Goal: Information Seeking & Learning: Check status

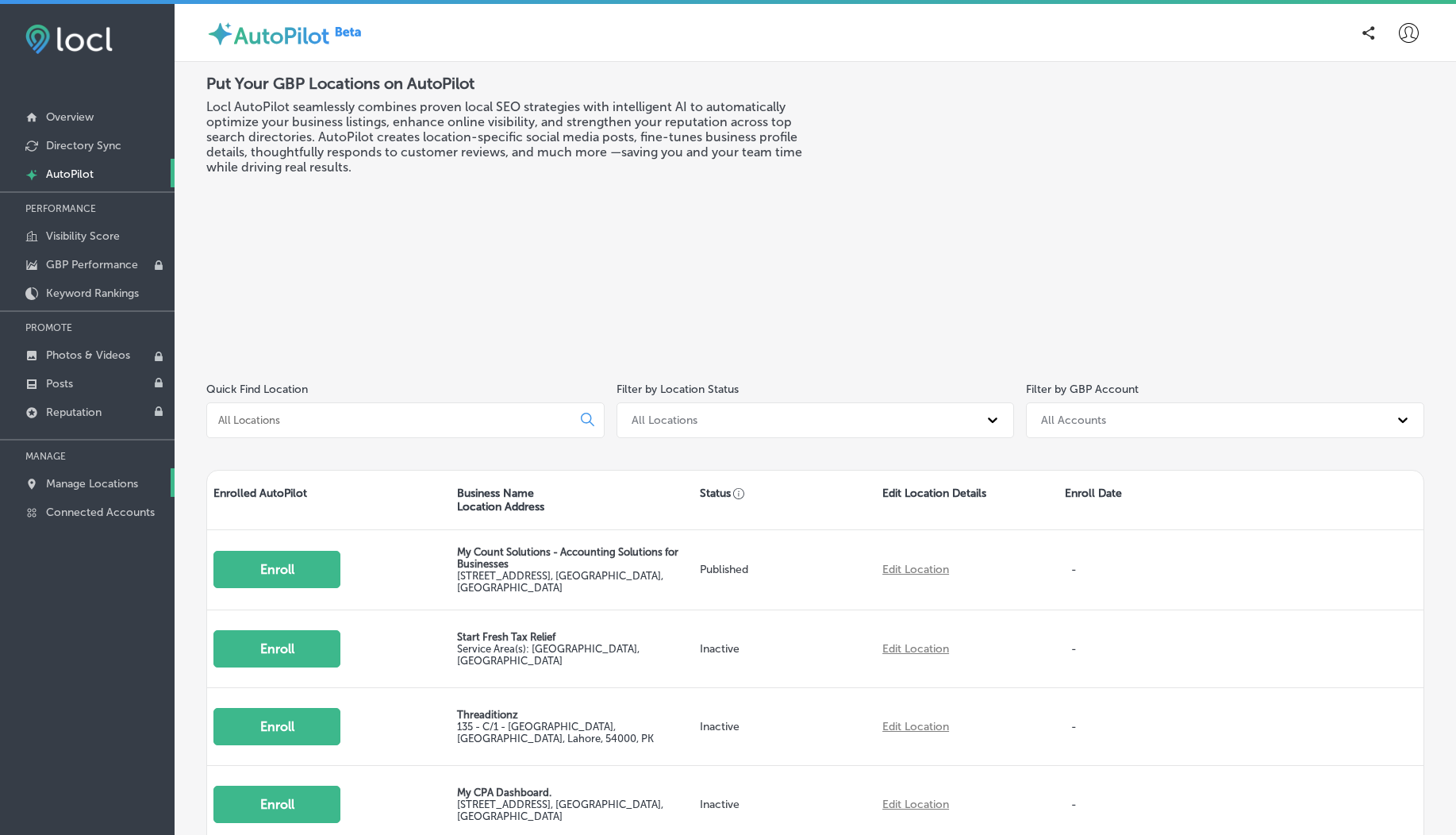
click at [93, 483] on p "Manage Locations" at bounding box center [92, 483] width 92 height 13
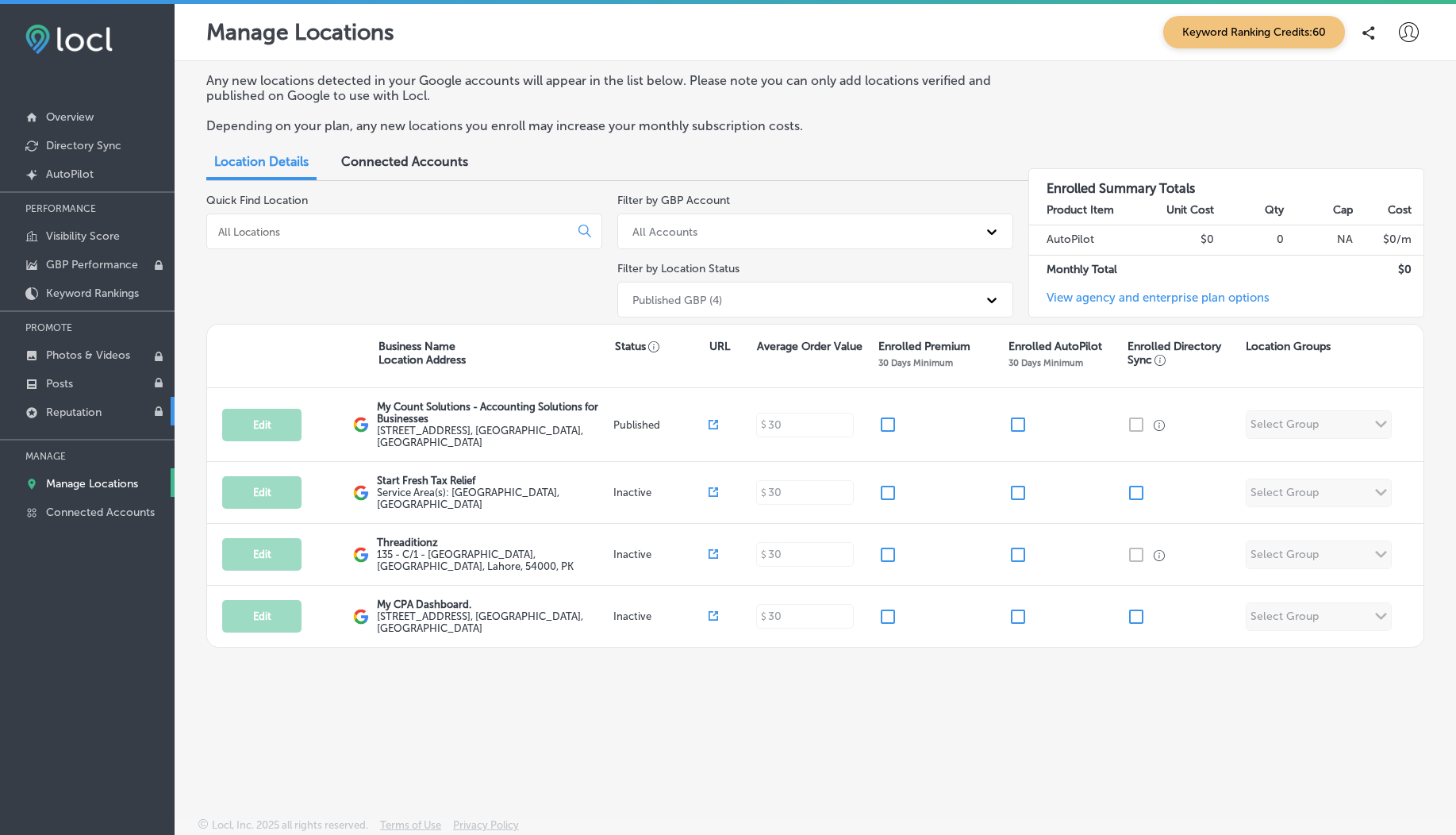
click at [92, 408] on p "Reputation" at bounding box center [74, 412] width 56 height 13
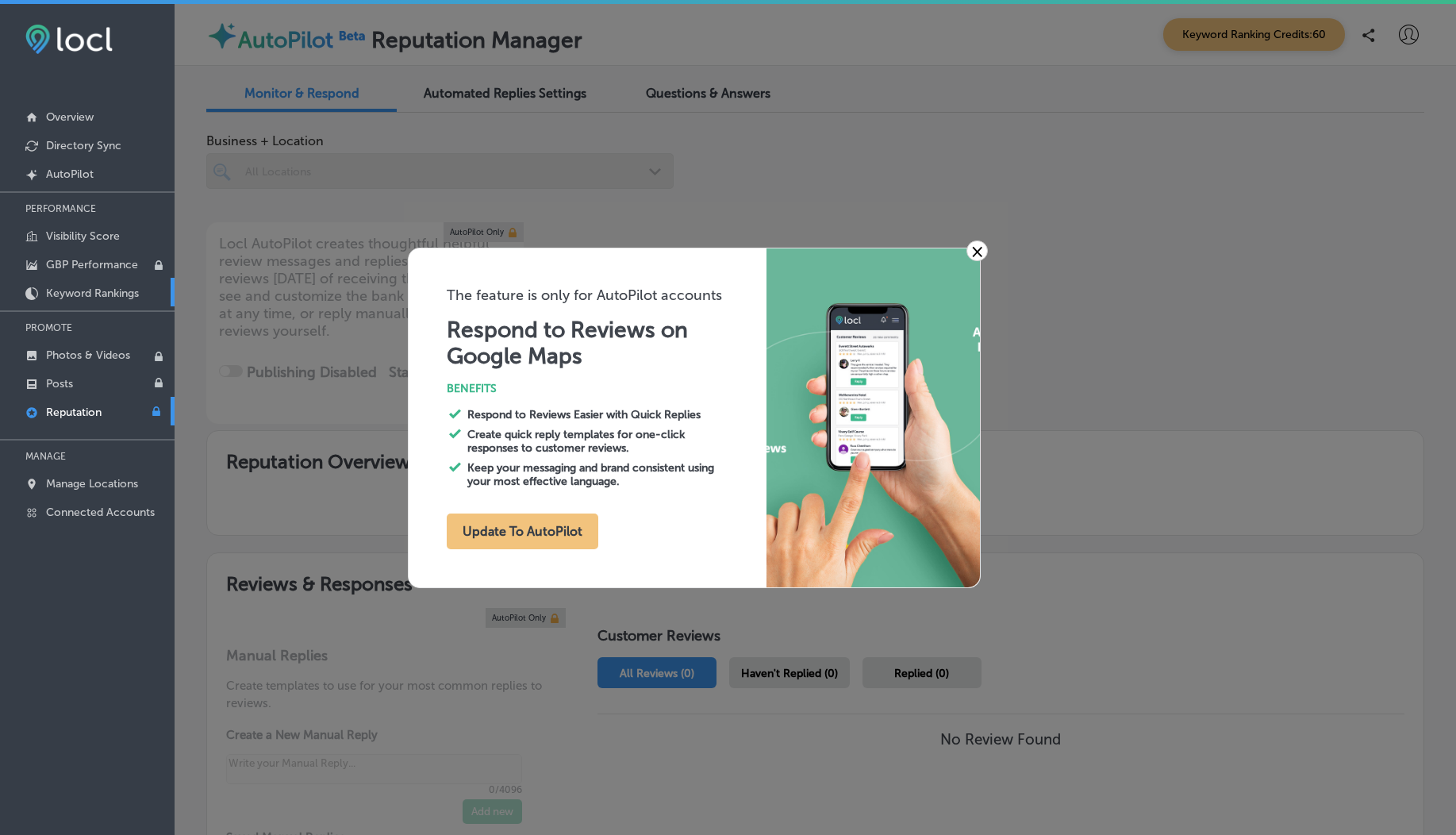
click at [98, 303] on link "Keyword Rankings" at bounding box center [87, 292] width 175 height 29
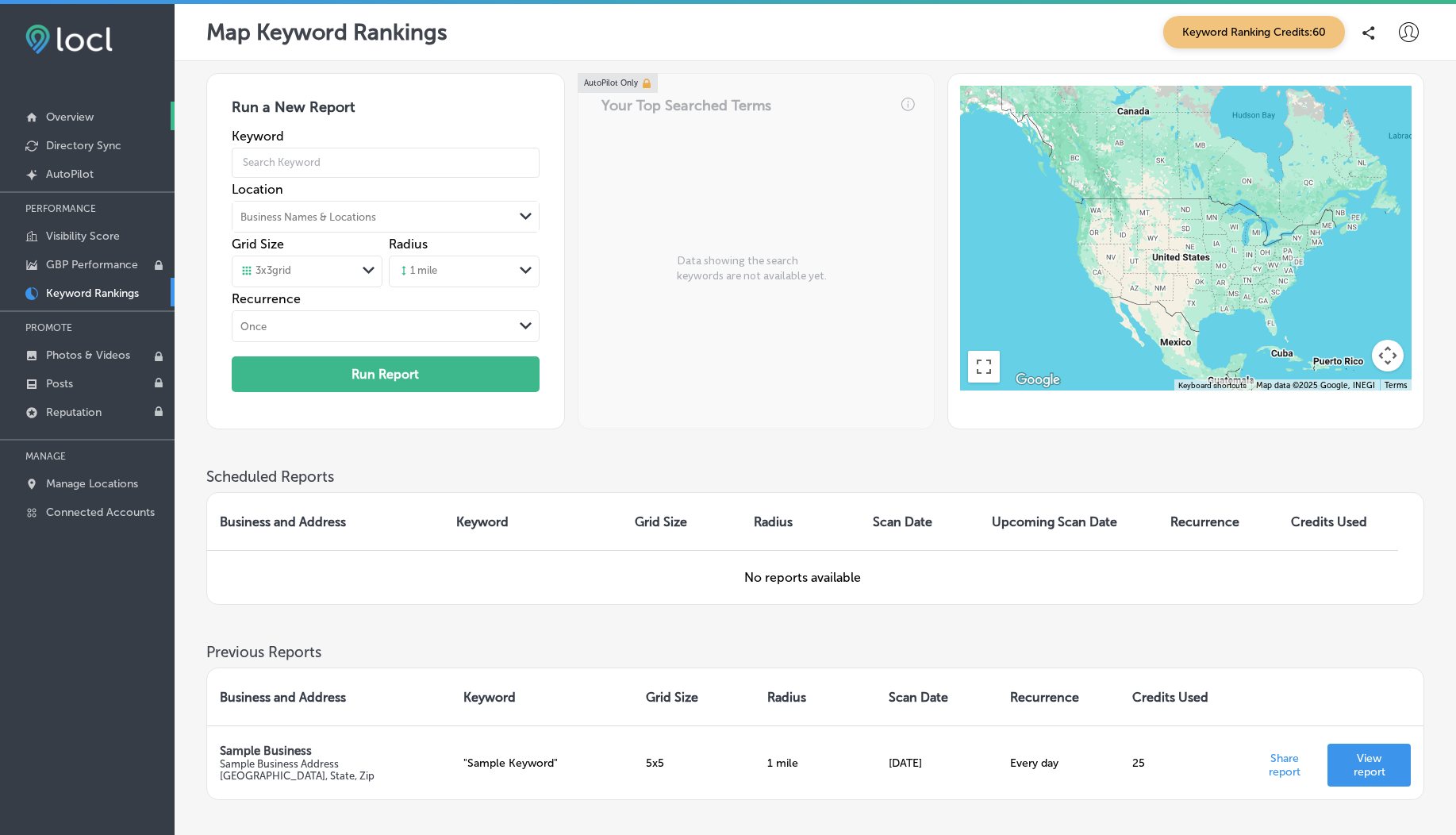
click at [73, 103] on link "Overview" at bounding box center [87, 116] width 175 height 29
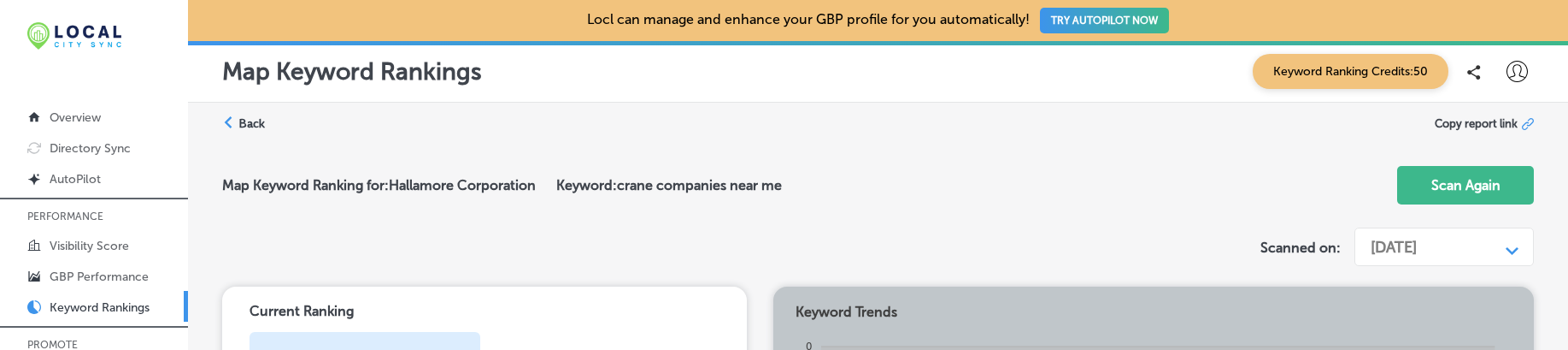
scroll to position [748, 0]
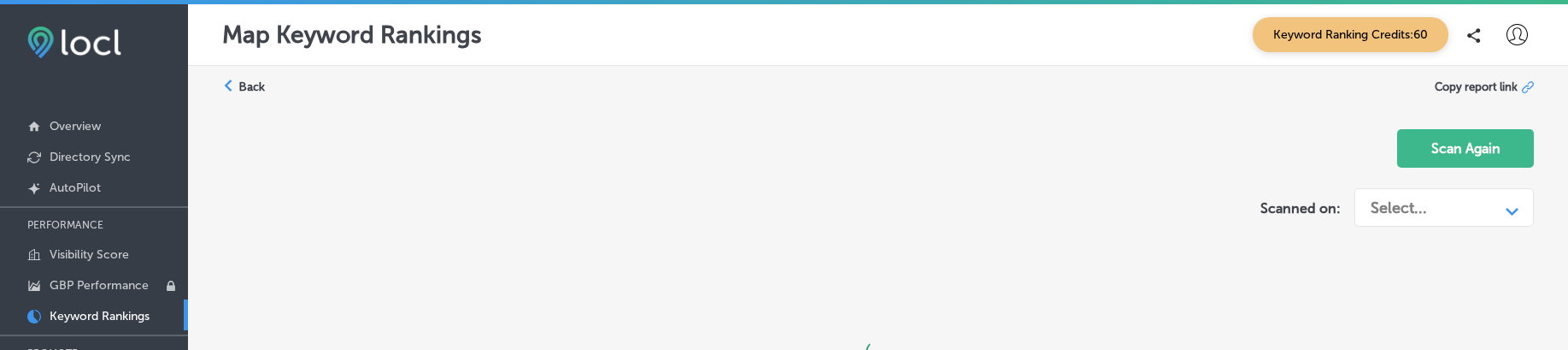
scroll to position [225, 0]
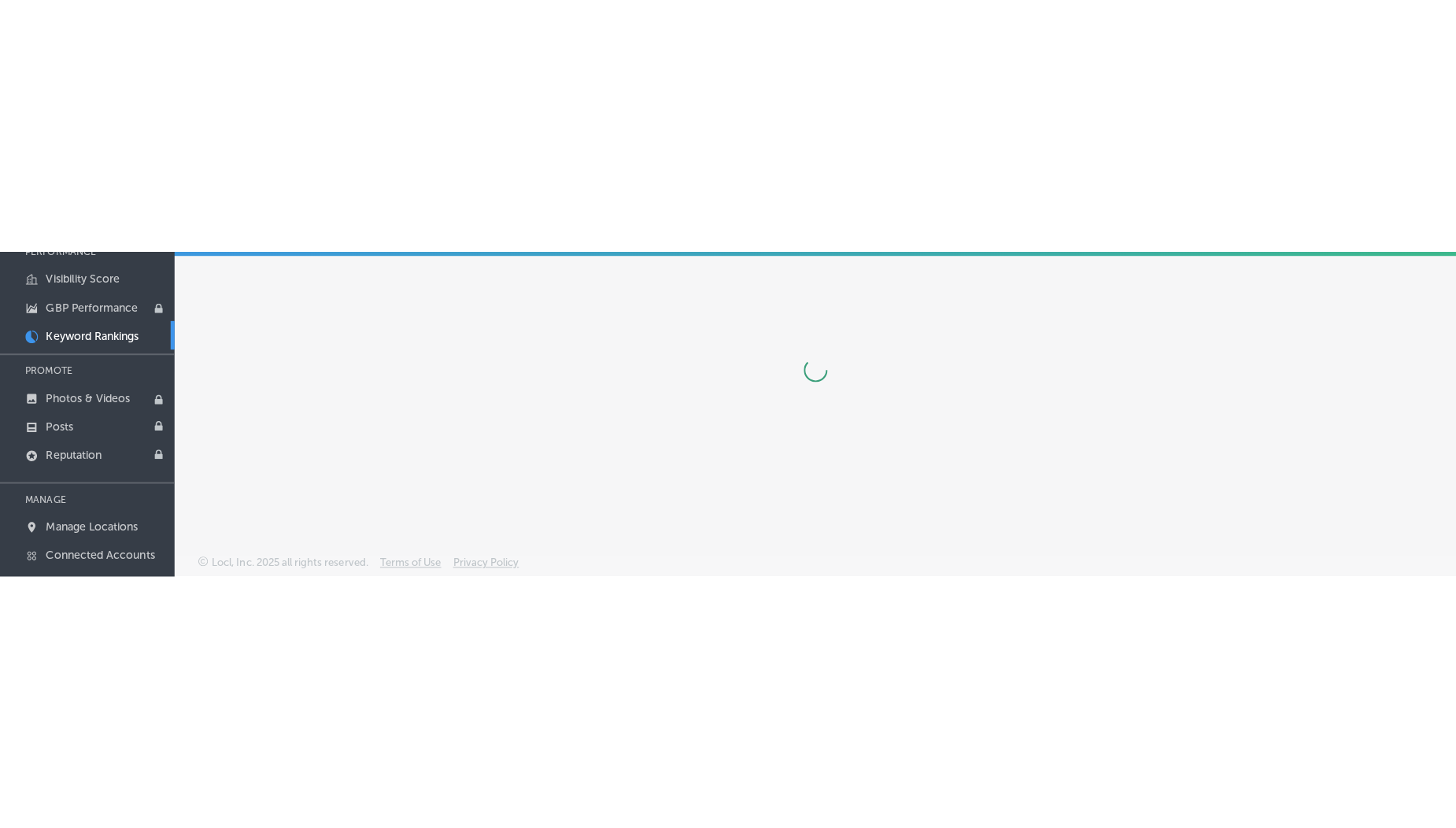
scroll to position [4, 0]
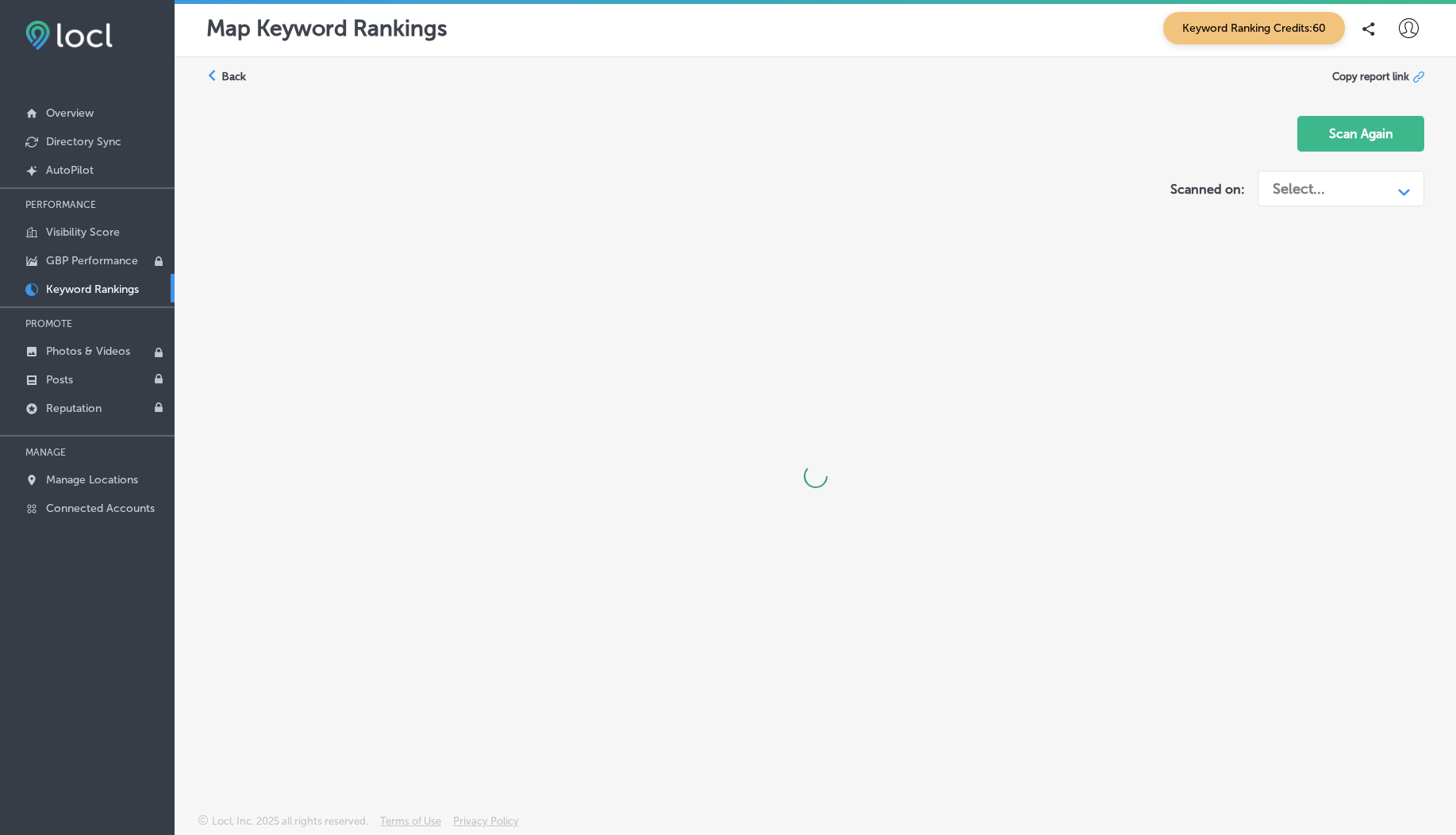
click at [1407, 31] on icon at bounding box center [1408, 28] width 20 height 20
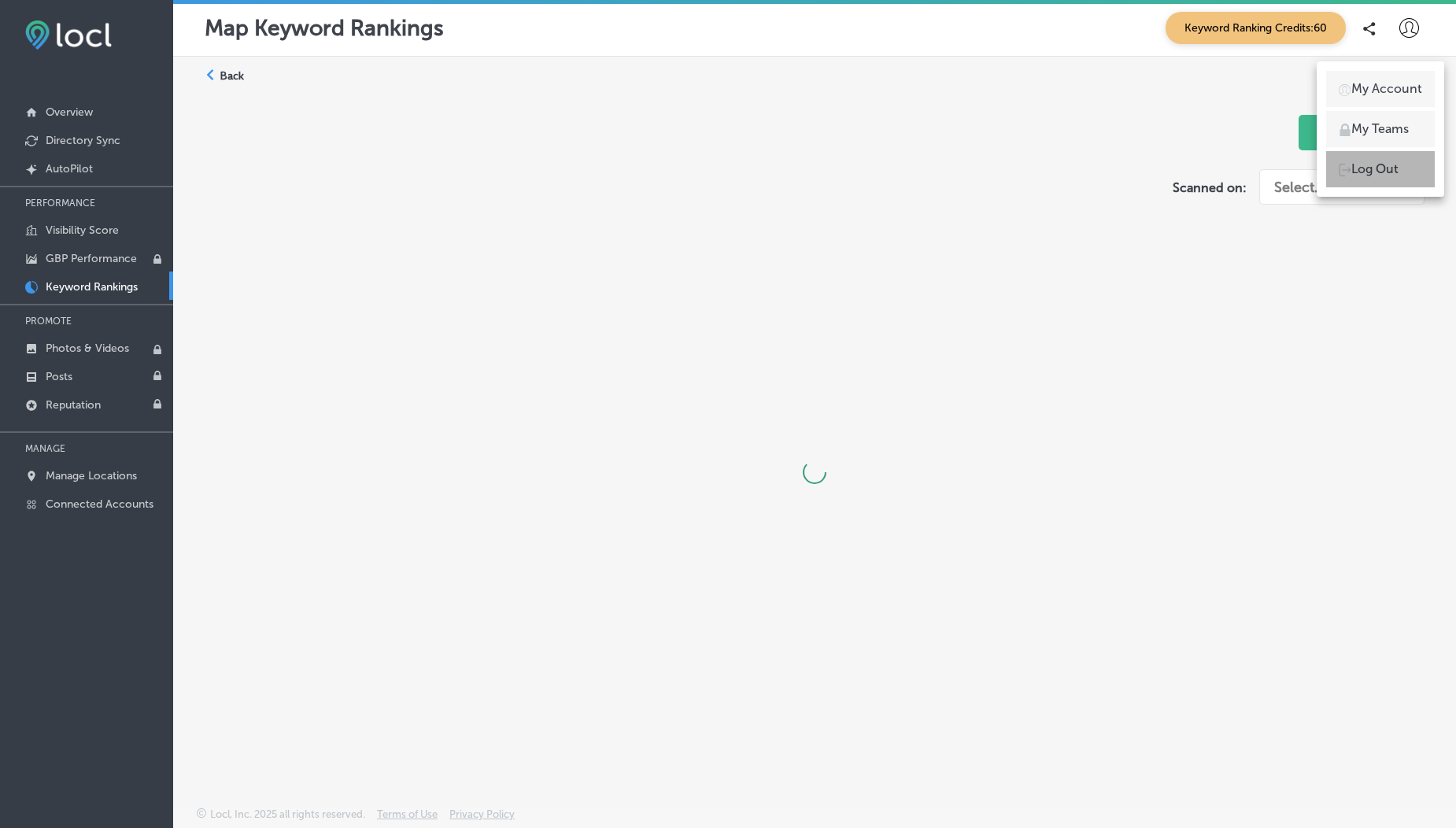
click at [1371, 172] on p "Log Out" at bounding box center [1375, 169] width 47 height 19
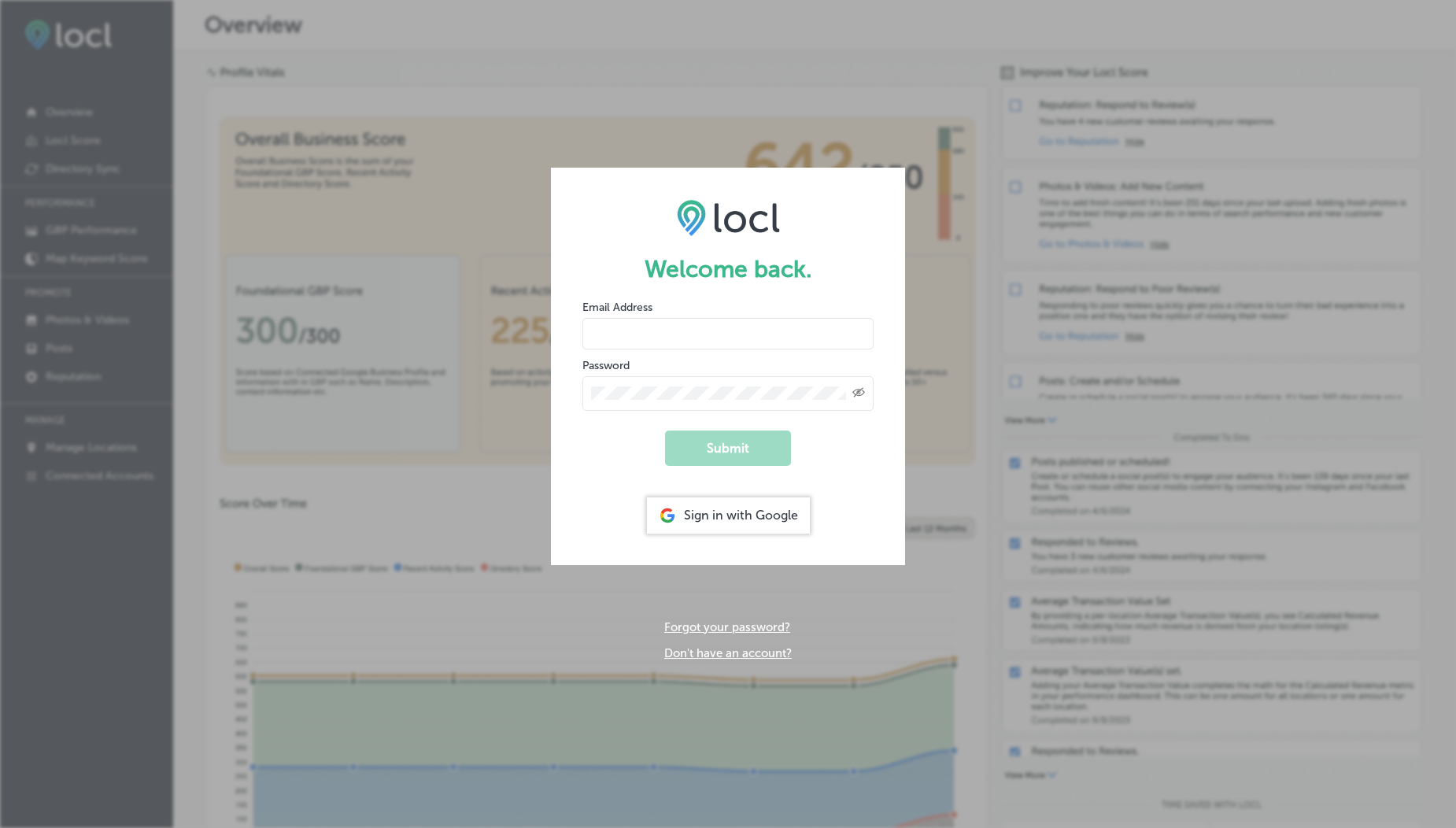
type input "usama@esketchers.com"
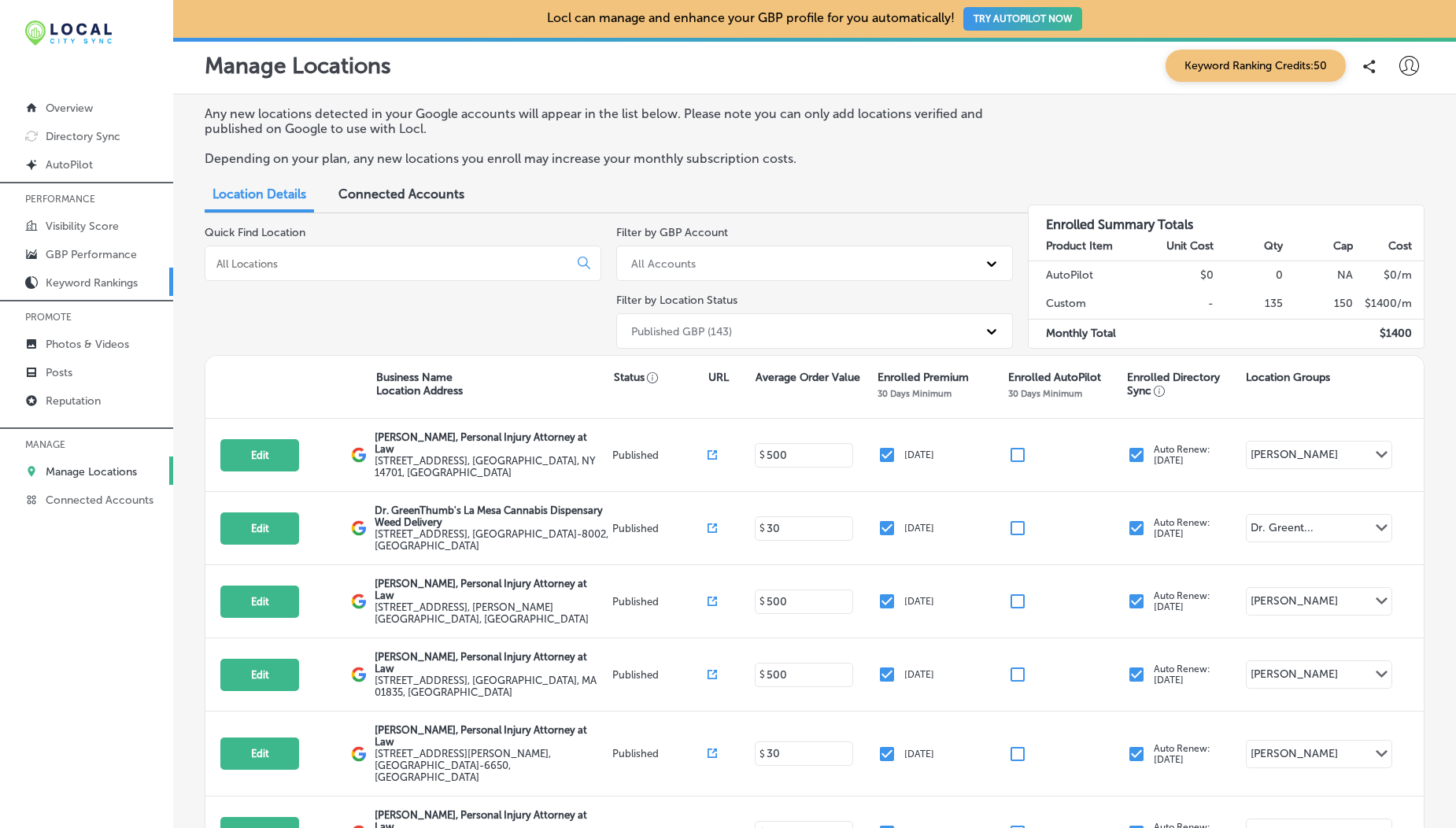
click at [89, 286] on p "Keyword Rankings" at bounding box center [91, 282] width 92 height 13
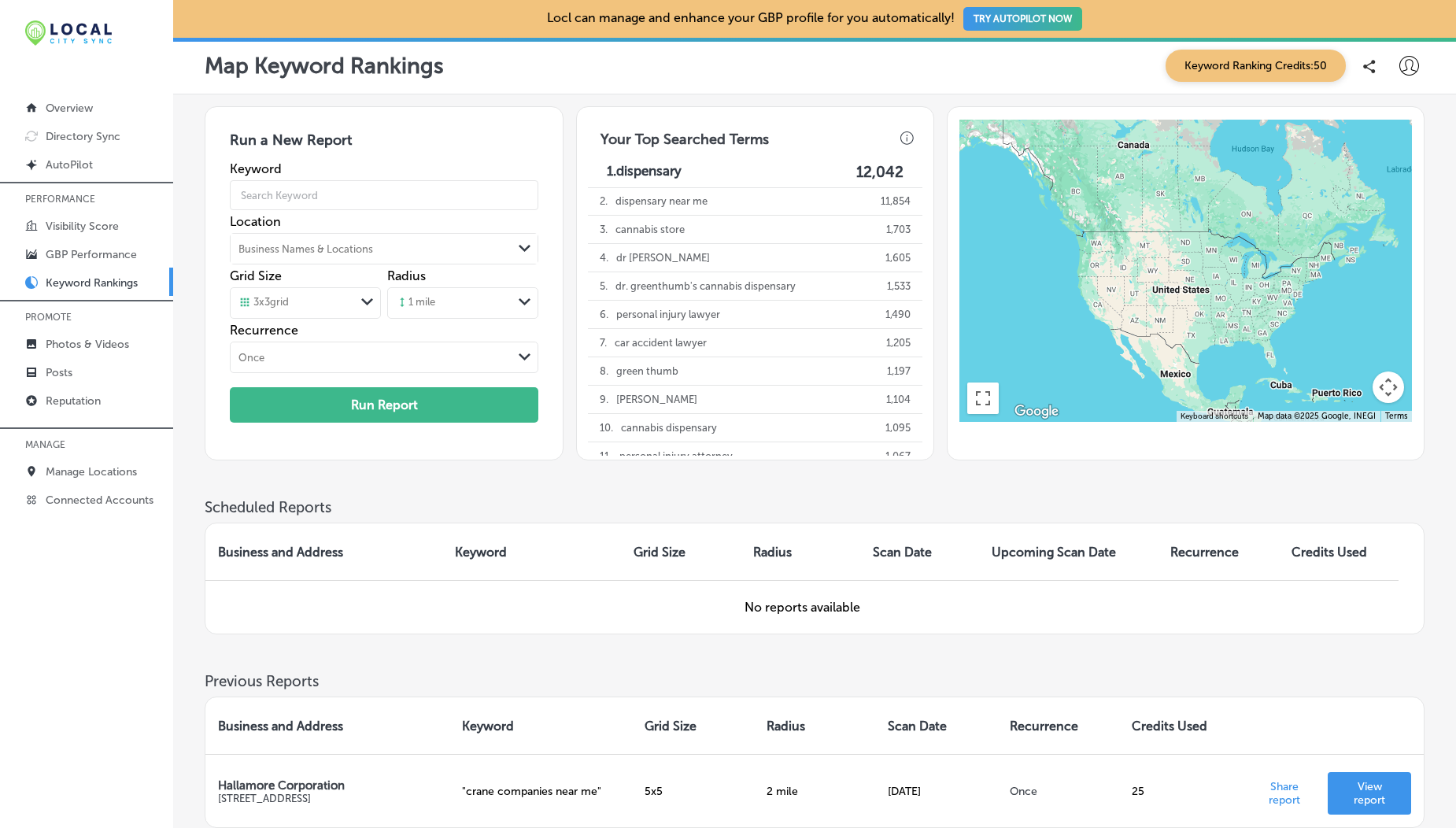
scroll to position [145, 0]
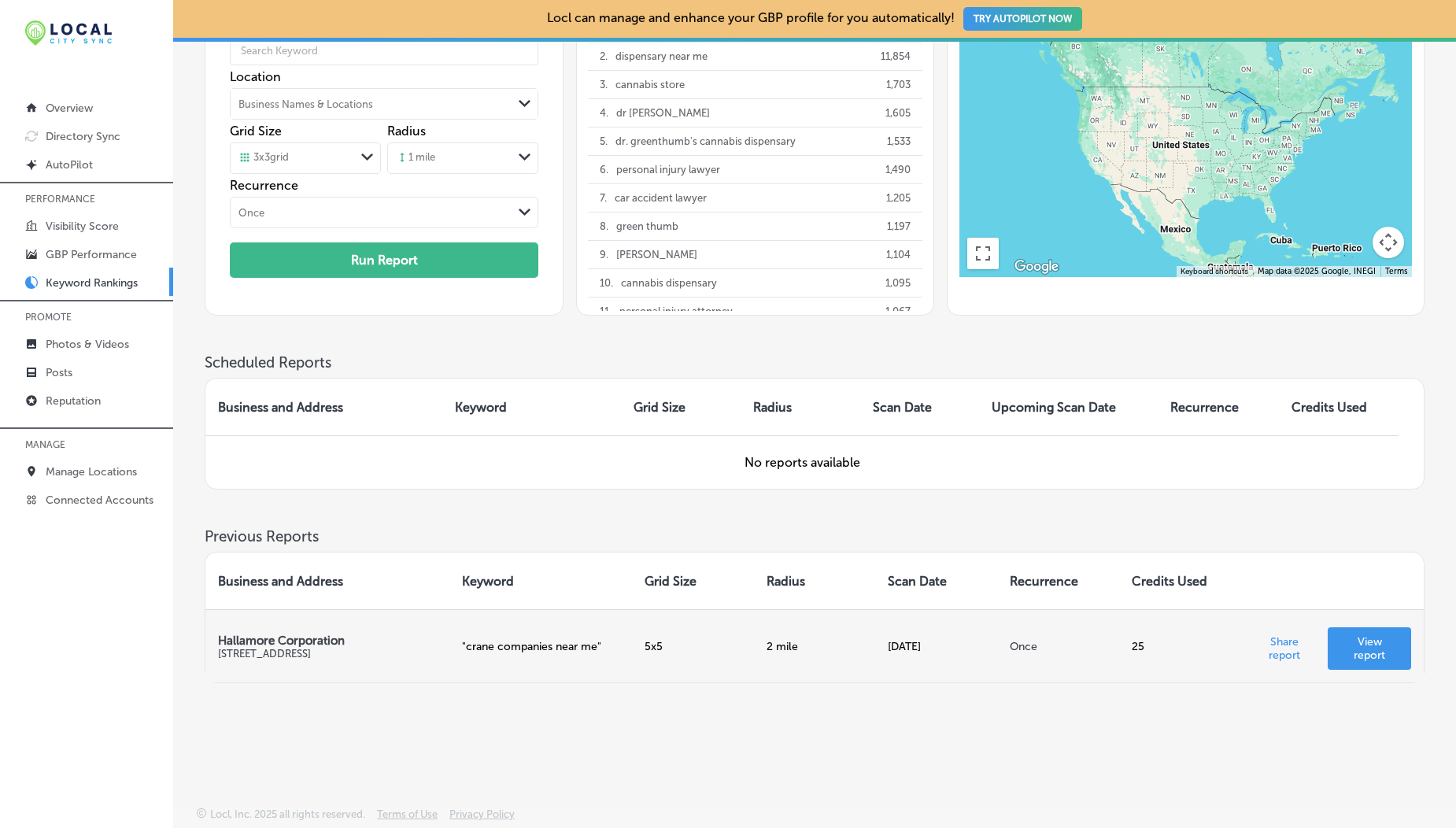
click at [1369, 656] on p "View report" at bounding box center [1369, 649] width 58 height 27
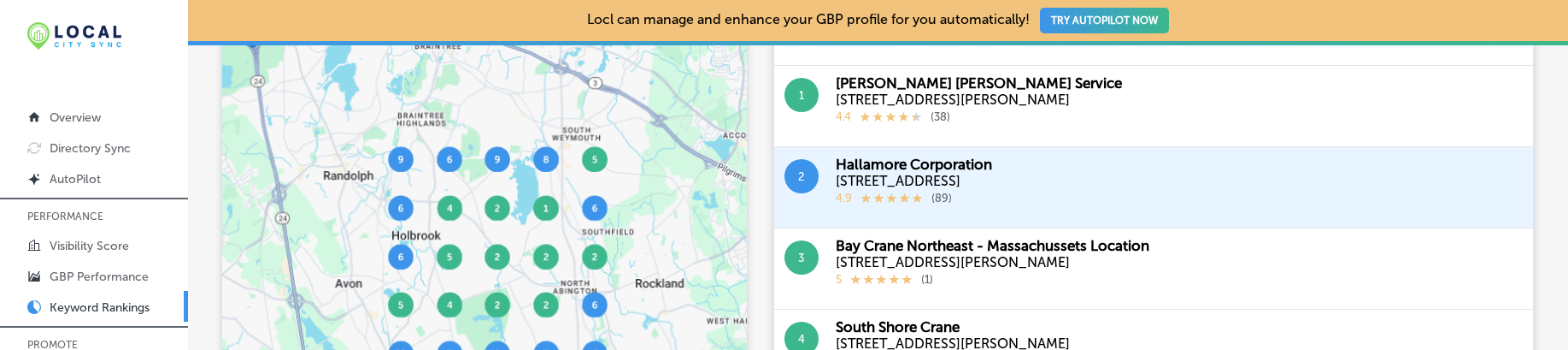
scroll to position [757, 0]
